Goal: Check status: Check status

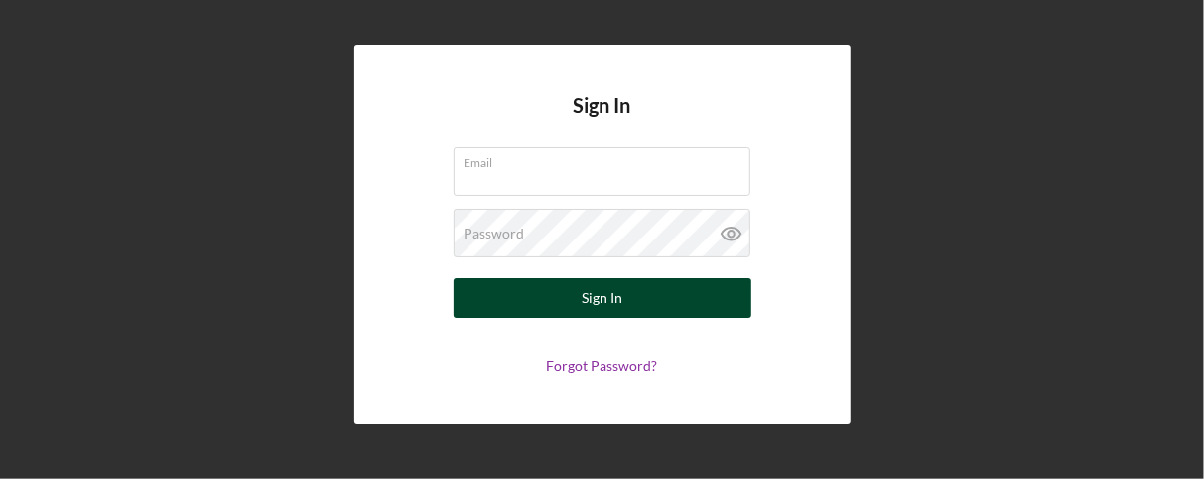
type input "[EMAIL_ADDRESS][DOMAIN_NAME]"
click at [567, 308] on button "Sign In" at bounding box center [603, 298] width 298 height 40
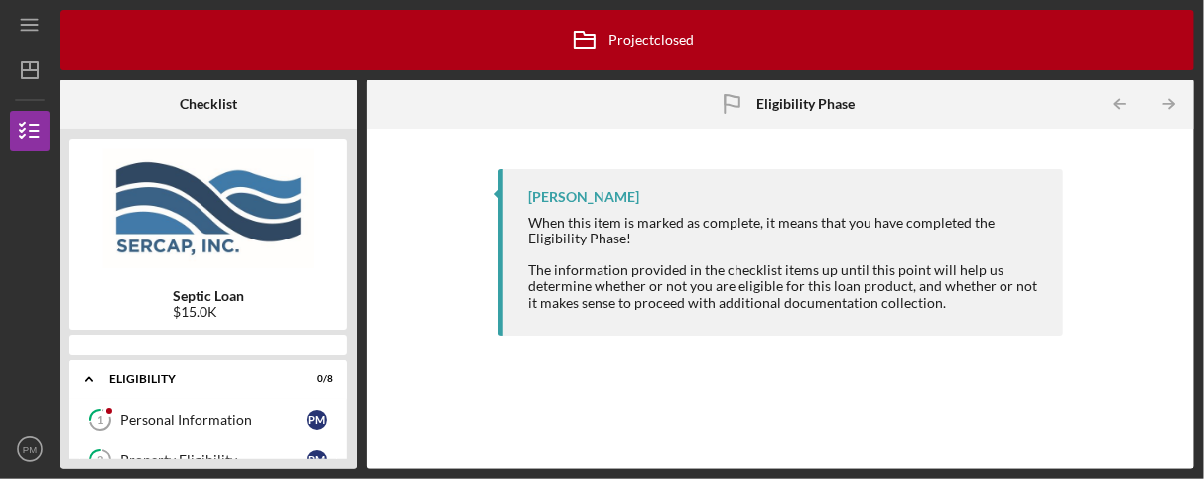
scroll to position [219, 0]
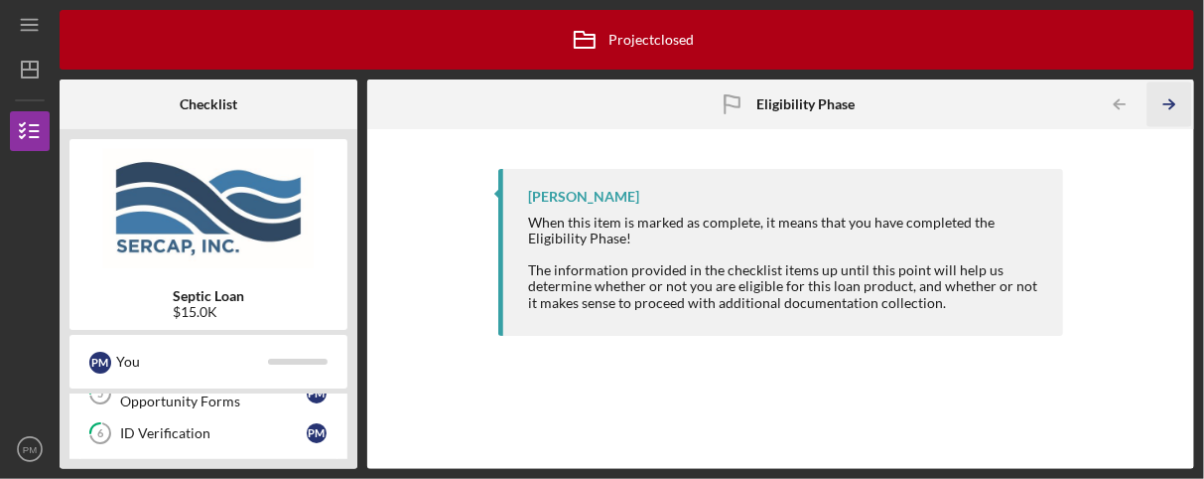
click at [1166, 110] on icon "Icon/Table Pagination Arrow" at bounding box center [1170, 104] width 45 height 45
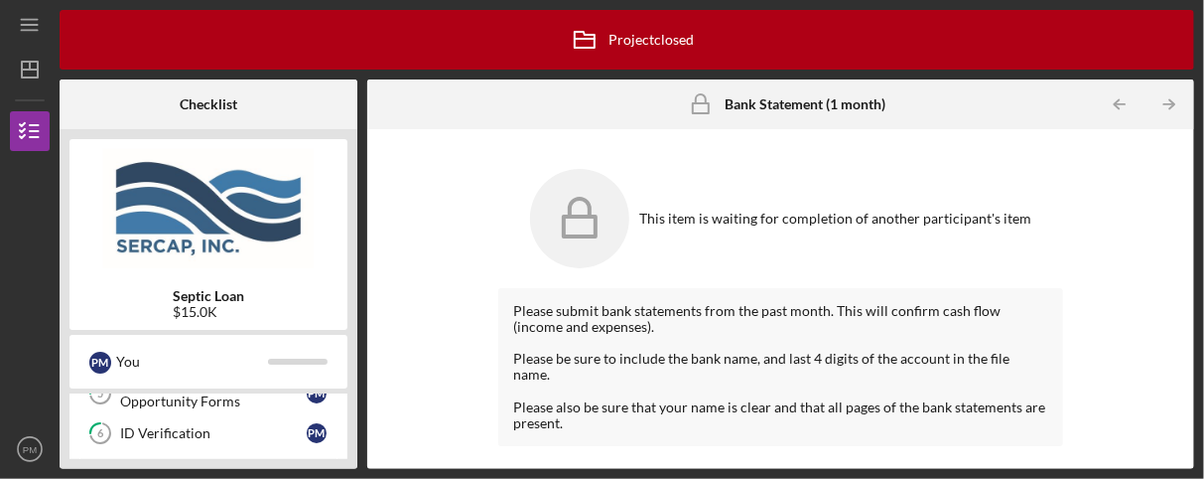
scroll to position [401, 0]
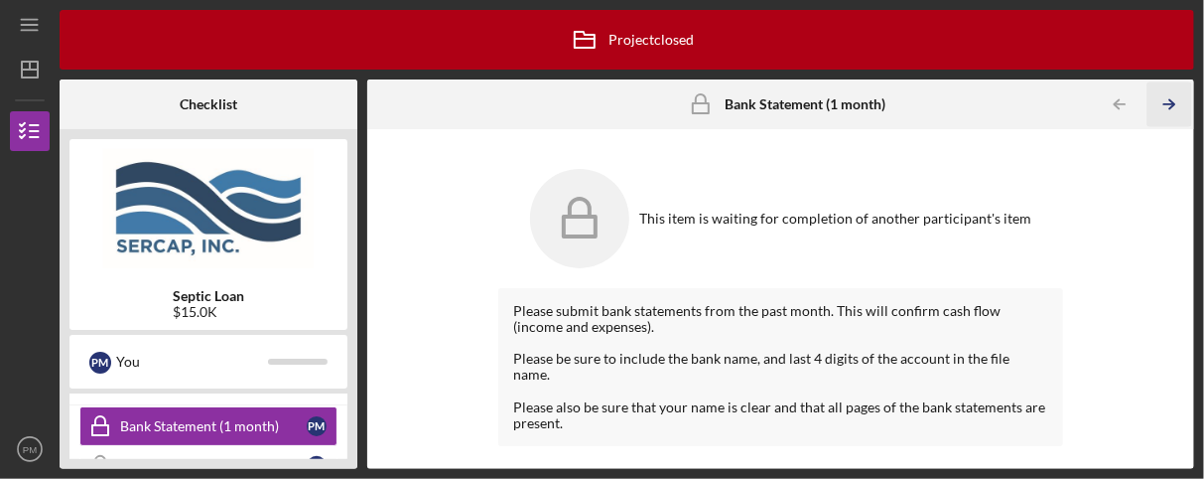
click at [1169, 111] on icon "Icon/Table Pagination Arrow" at bounding box center [1170, 104] width 45 height 45
